Goal: Information Seeking & Learning: Learn about a topic

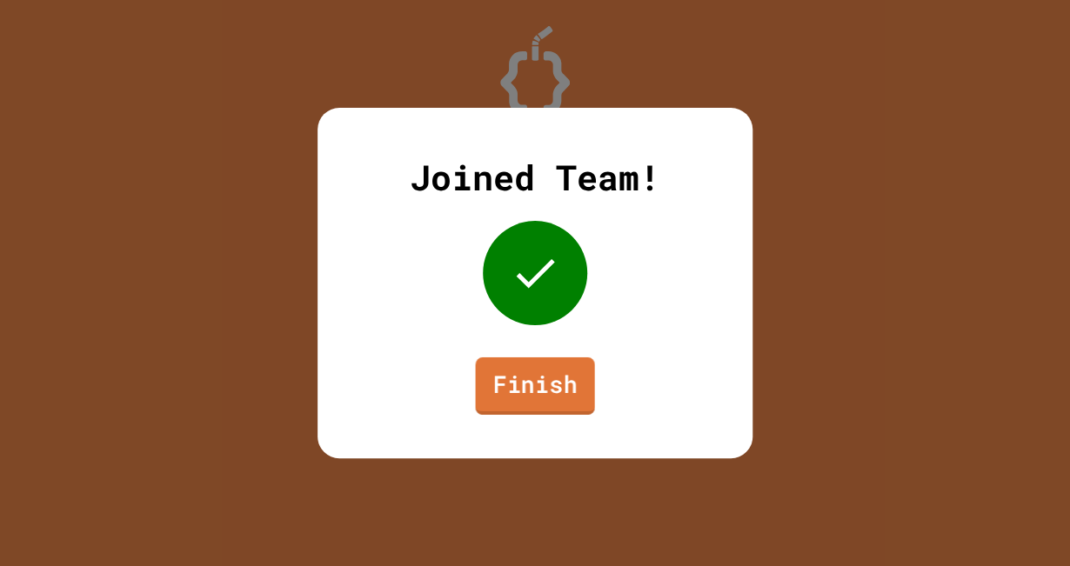
click at [550, 403] on link "Finish" at bounding box center [534, 385] width 119 height 57
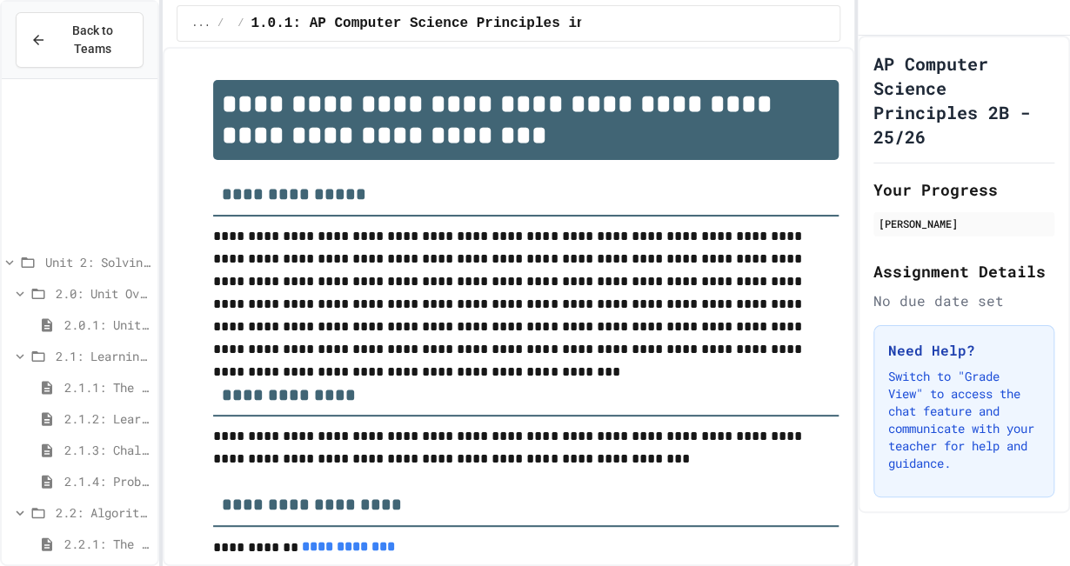
scroll to position [198, 0]
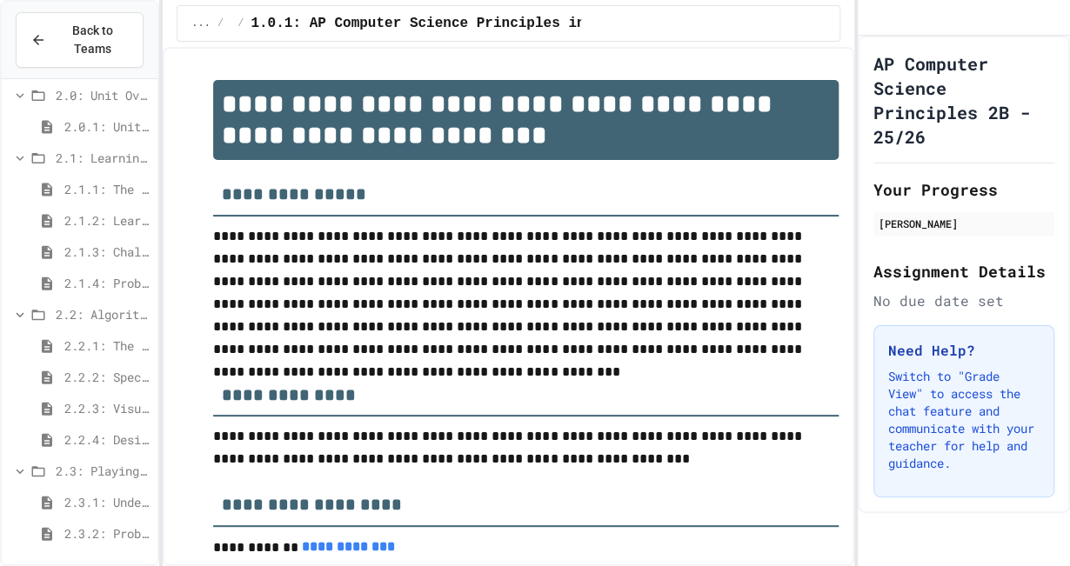
click at [60, 387] on div "2.2.2: Specifying Ideas with Pseudocode" at bounding box center [80, 376] width 156 height 25
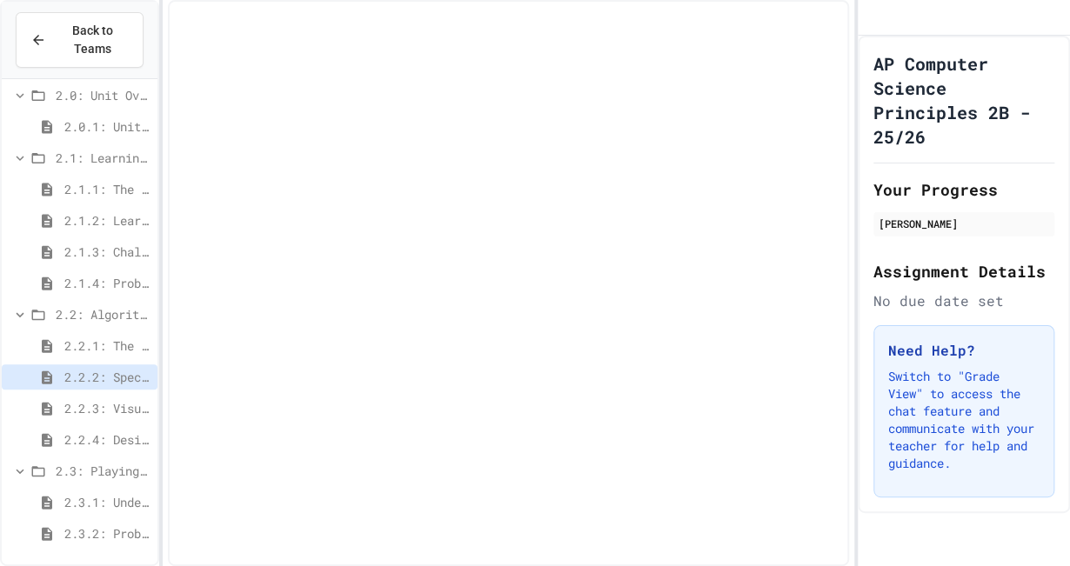
scroll to position [184, 0]
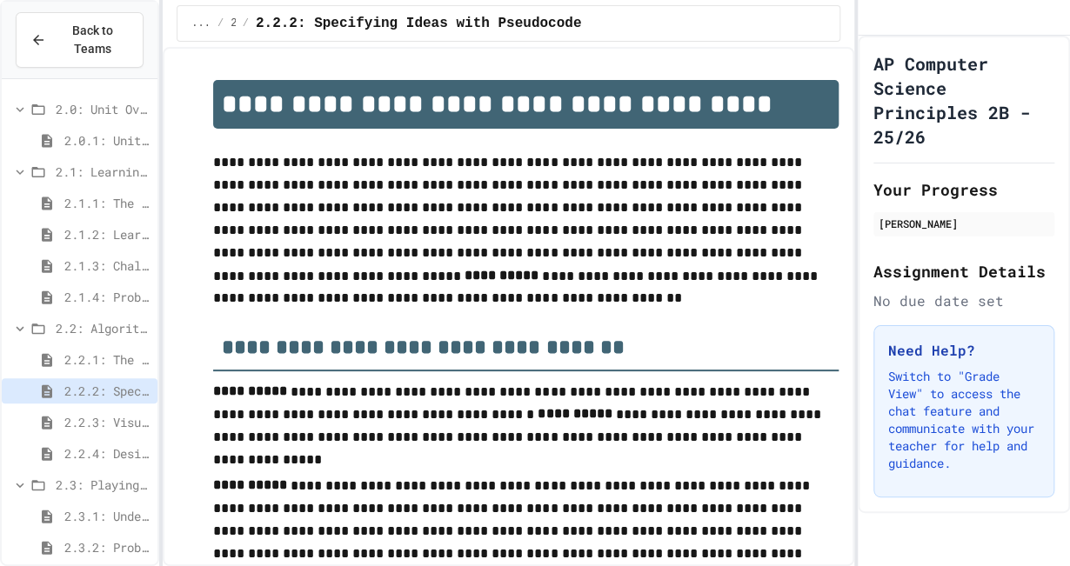
click at [68, 444] on span "2.2.4: Designing Flowcharts" at bounding box center [107, 453] width 86 height 18
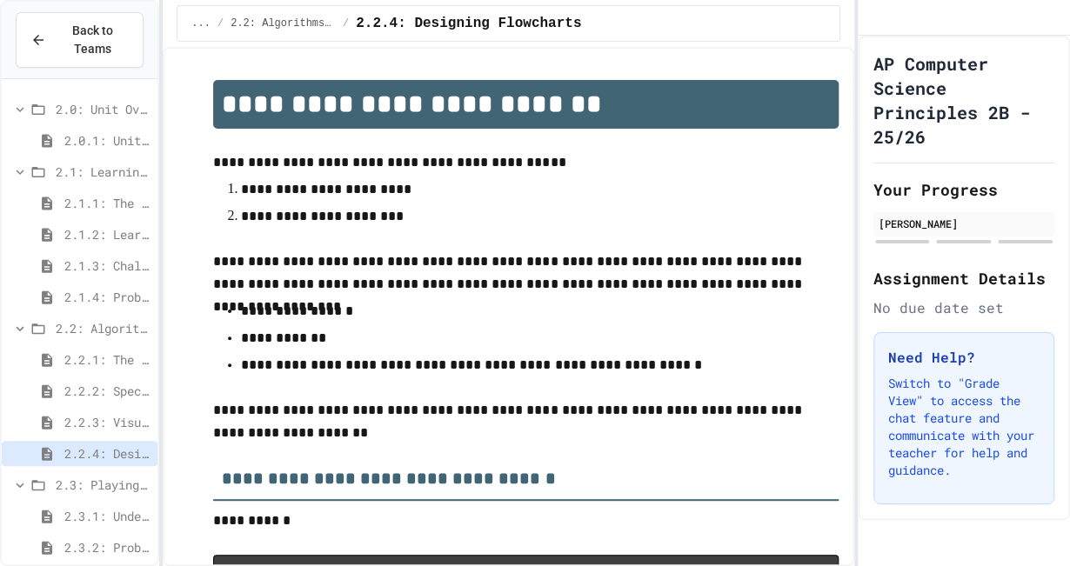
click at [82, 513] on span "2.3.1: Understanding Games with Flowcharts" at bounding box center [107, 516] width 86 height 18
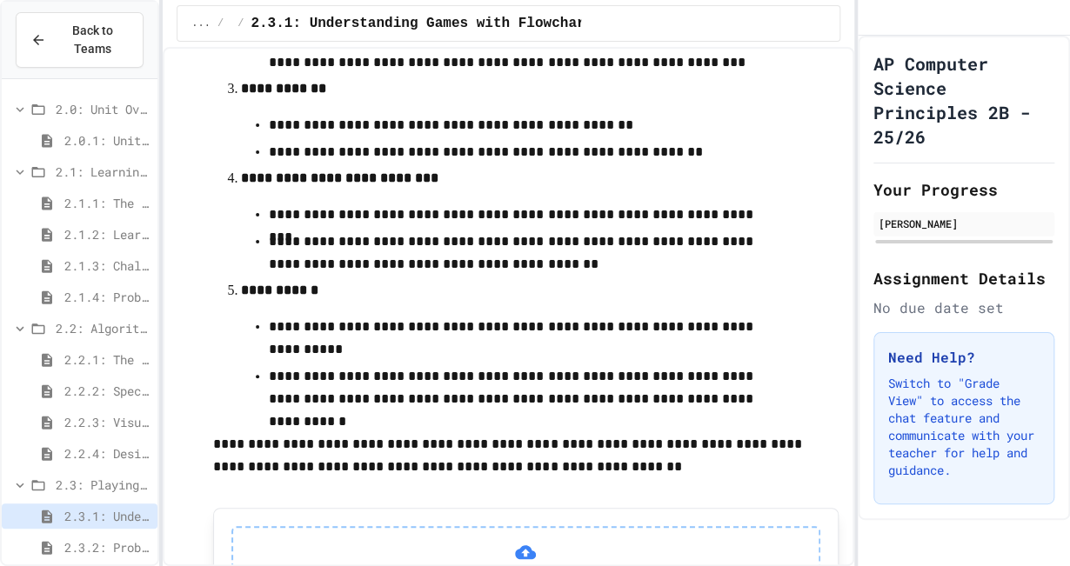
scroll to position [660, 0]
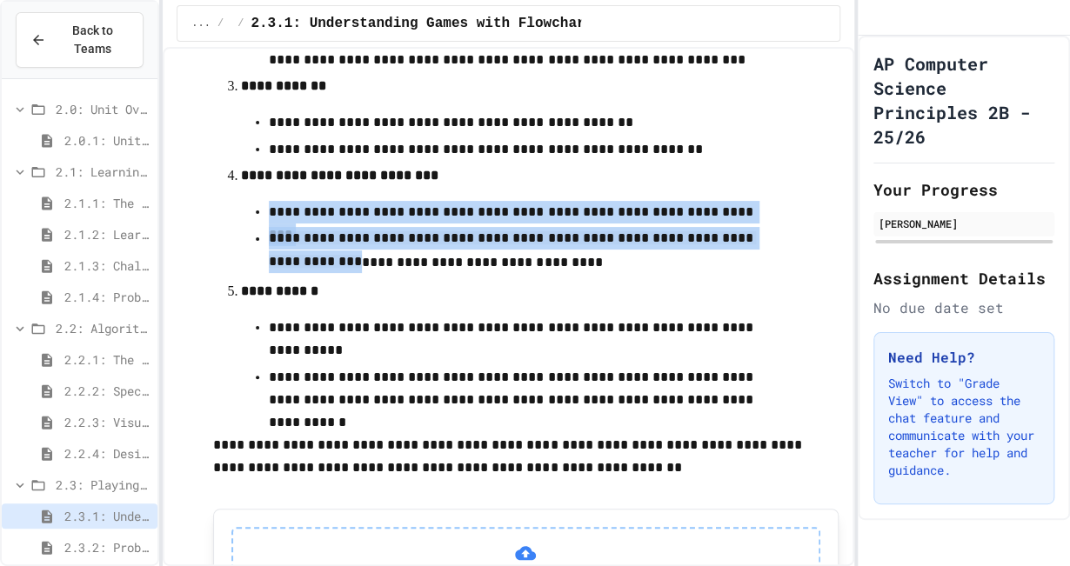
click at [297, 224] on ul "**********" at bounding box center [525, 237] width 569 height 78
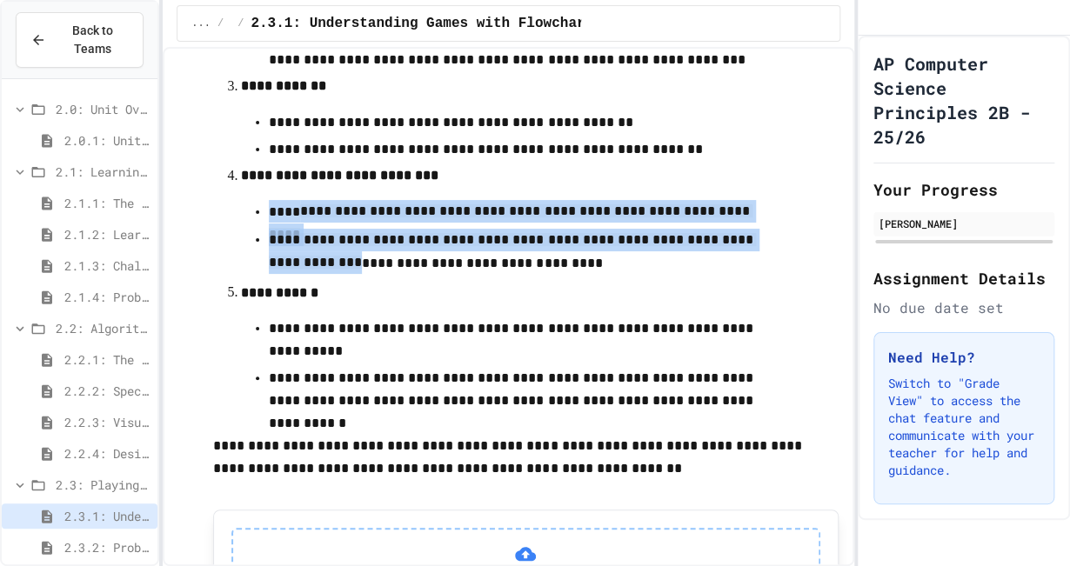
click at [297, 224] on span "**********" at bounding box center [511, 222] width 484 height 36
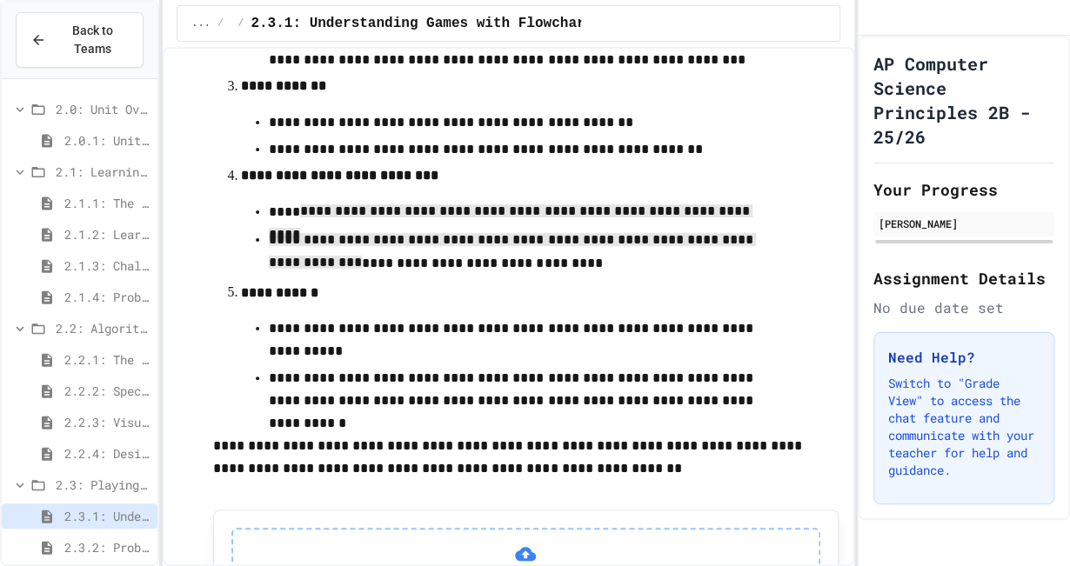
click at [90, 448] on span "2.2.4: Designing Flowcharts" at bounding box center [107, 453] width 86 height 18
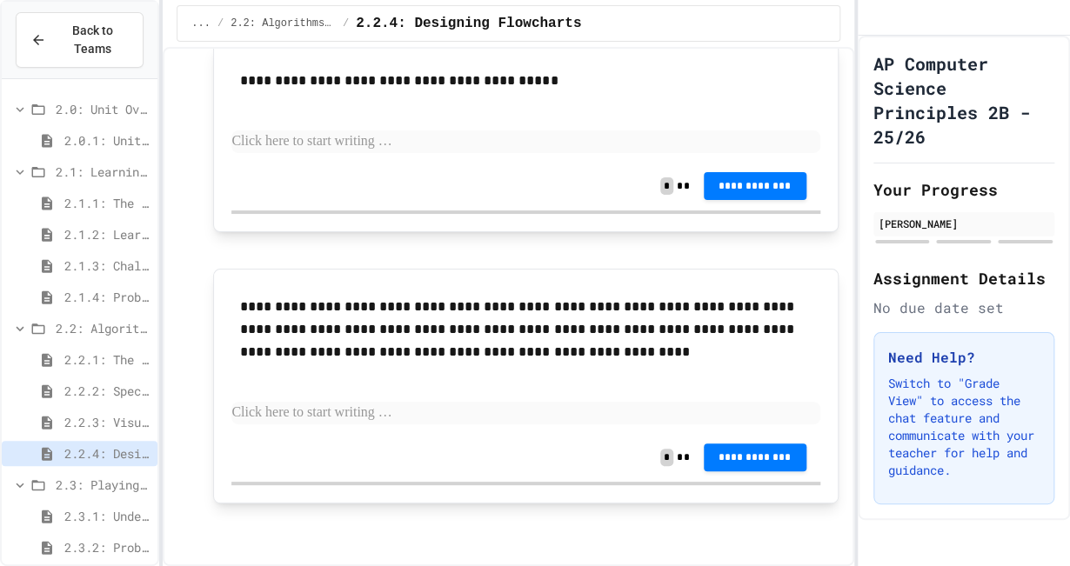
scroll to position [2048, 0]
click at [97, 421] on span "2.2.3: Visualizing Logic with Flowcharts" at bounding box center [107, 422] width 86 height 18
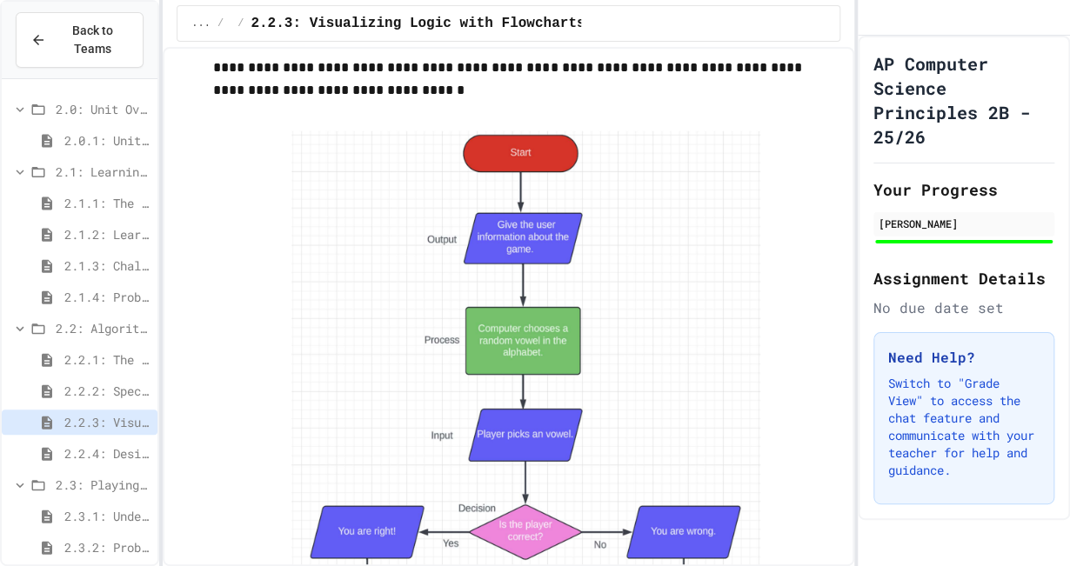
scroll to position [198, 0]
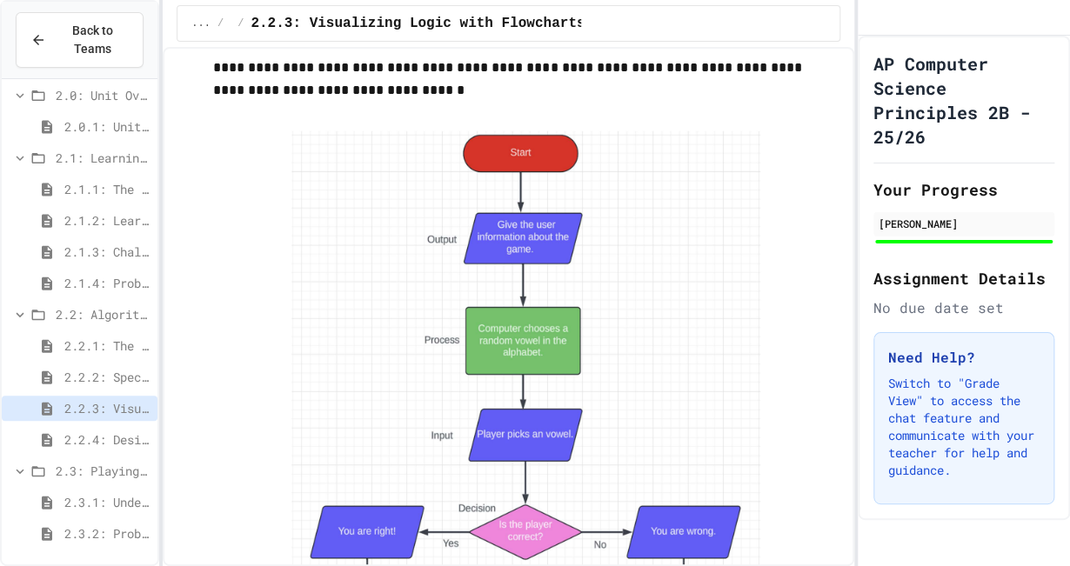
click at [79, 488] on div "2.3: Playing Games" at bounding box center [80, 473] width 156 height 31
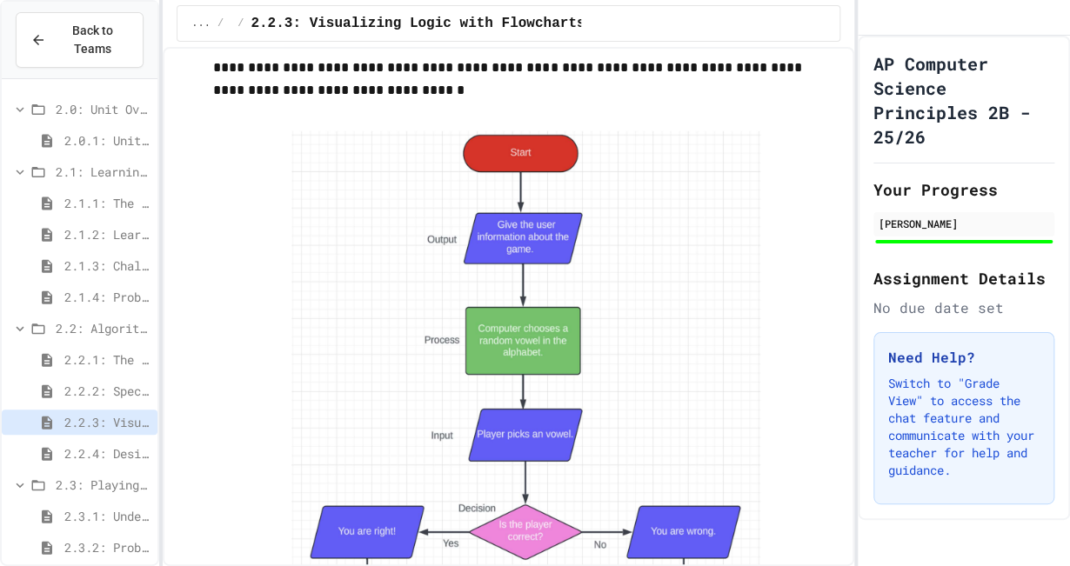
click at [73, 507] on span "2.3.1: Understanding Games with Flowcharts" at bounding box center [107, 516] width 86 height 18
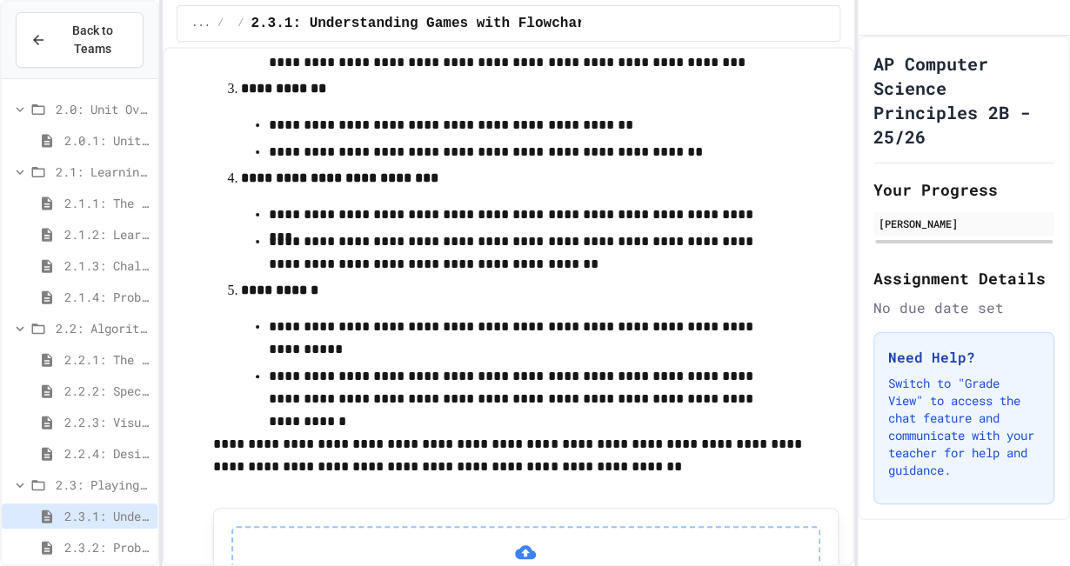
scroll to position [858, 0]
